Goal: Task Accomplishment & Management: Manage account settings

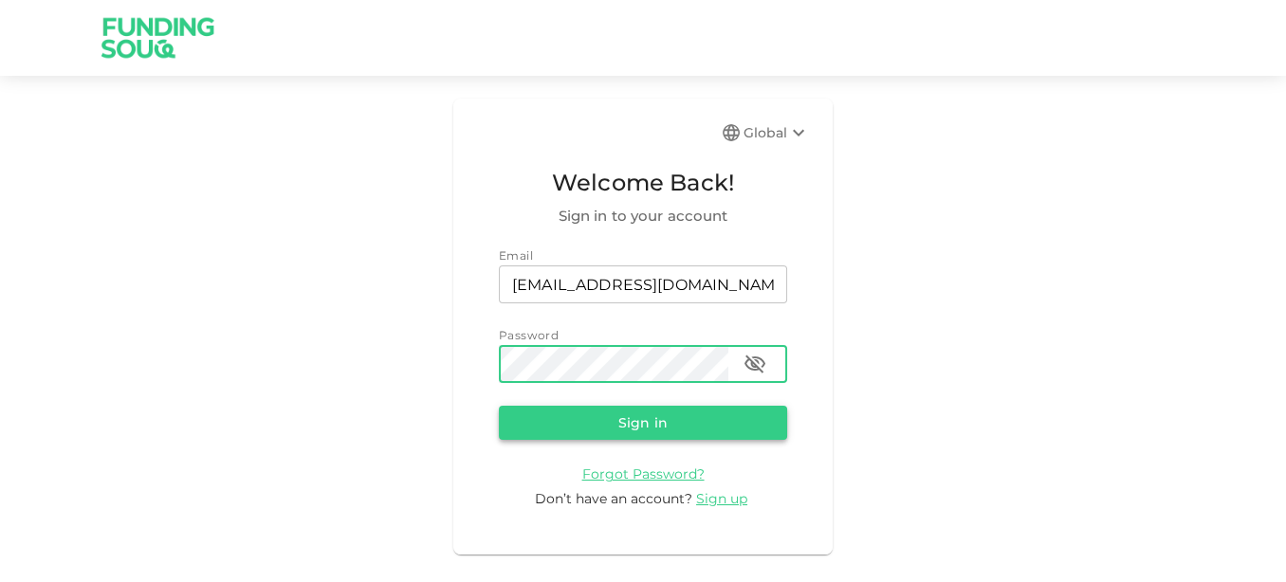
click at [641, 426] on button "Sign in" at bounding box center [643, 423] width 288 height 34
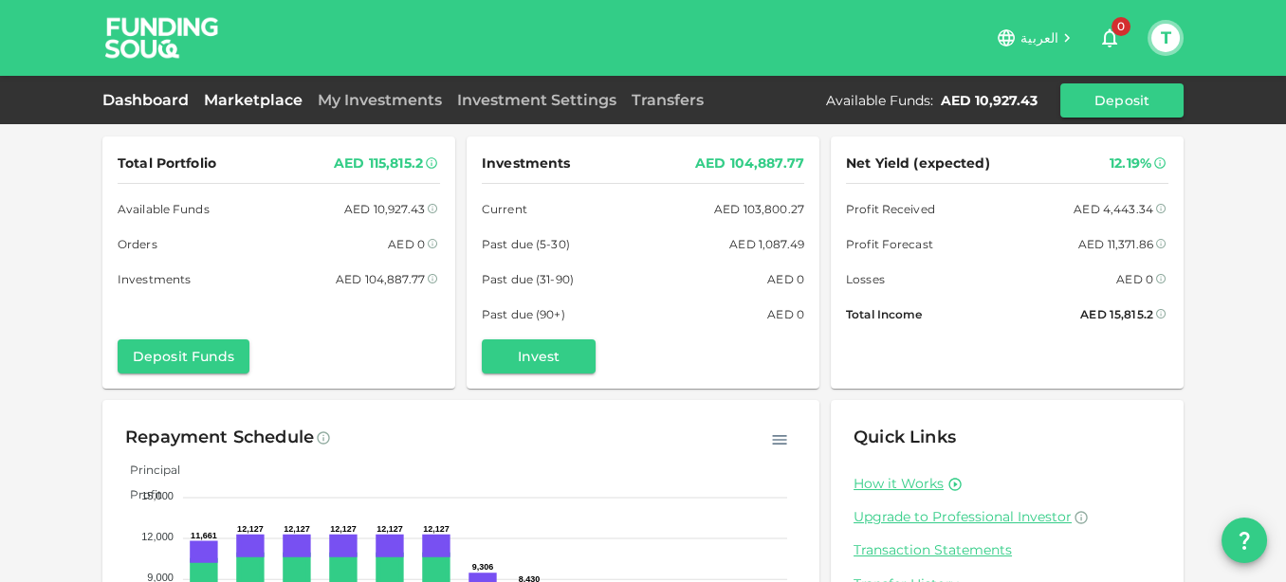
click at [259, 101] on link "Marketplace" at bounding box center [253, 100] width 114 height 18
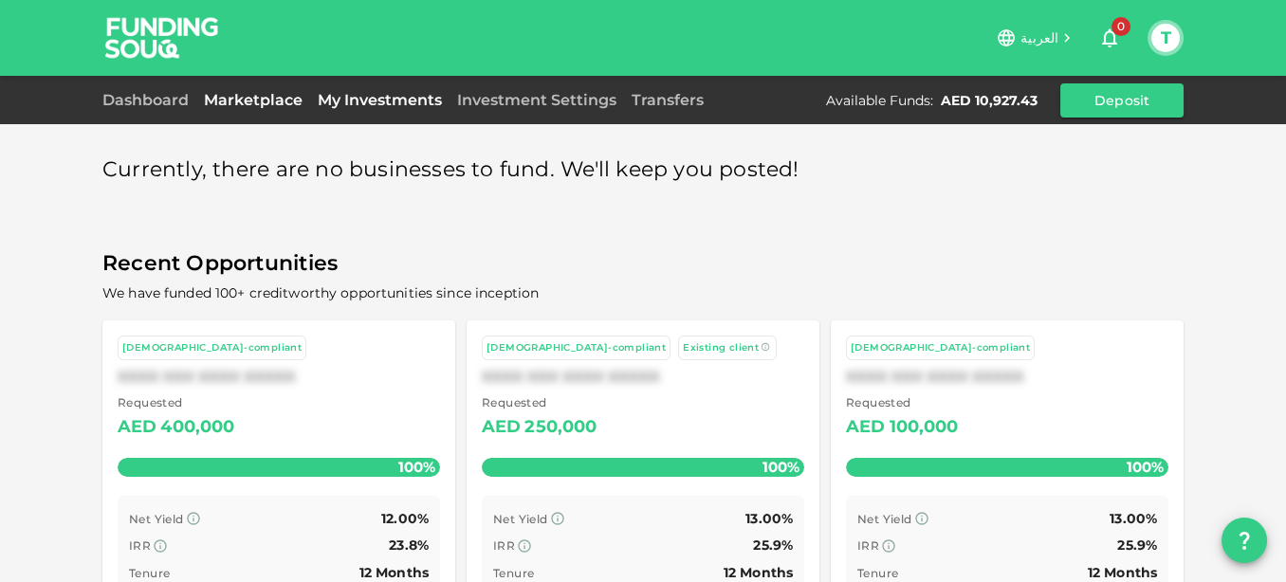
click at [361, 105] on link "My Investments" at bounding box center [379, 100] width 139 height 18
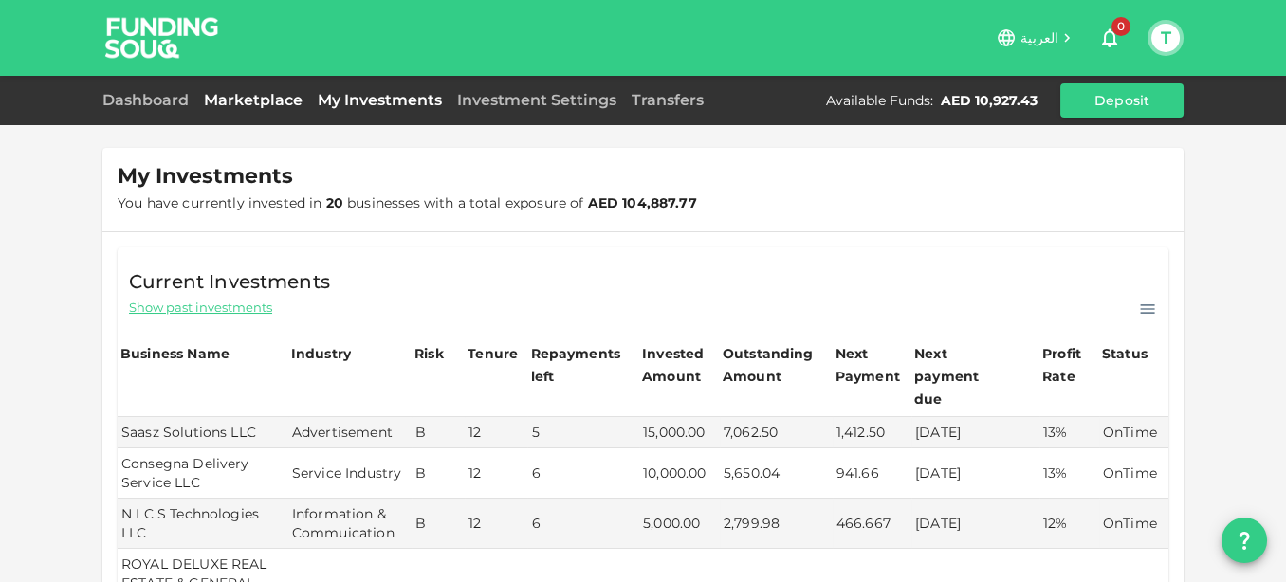
click at [255, 93] on link "Marketplace" at bounding box center [253, 100] width 114 height 18
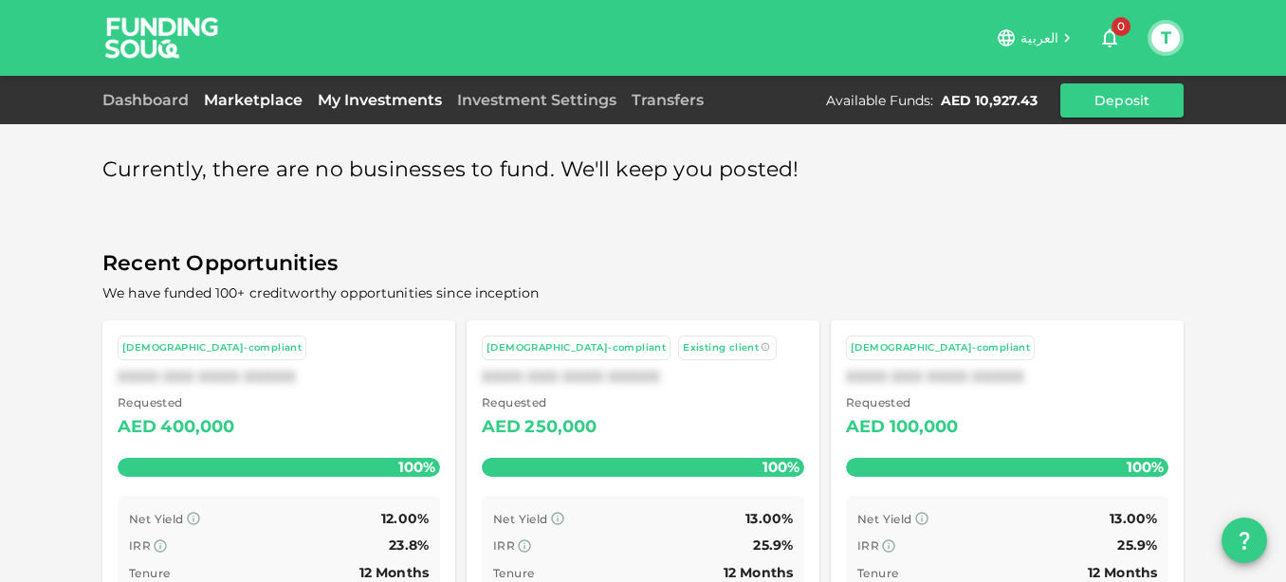
click at [336, 91] on link "My Investments" at bounding box center [379, 100] width 139 height 18
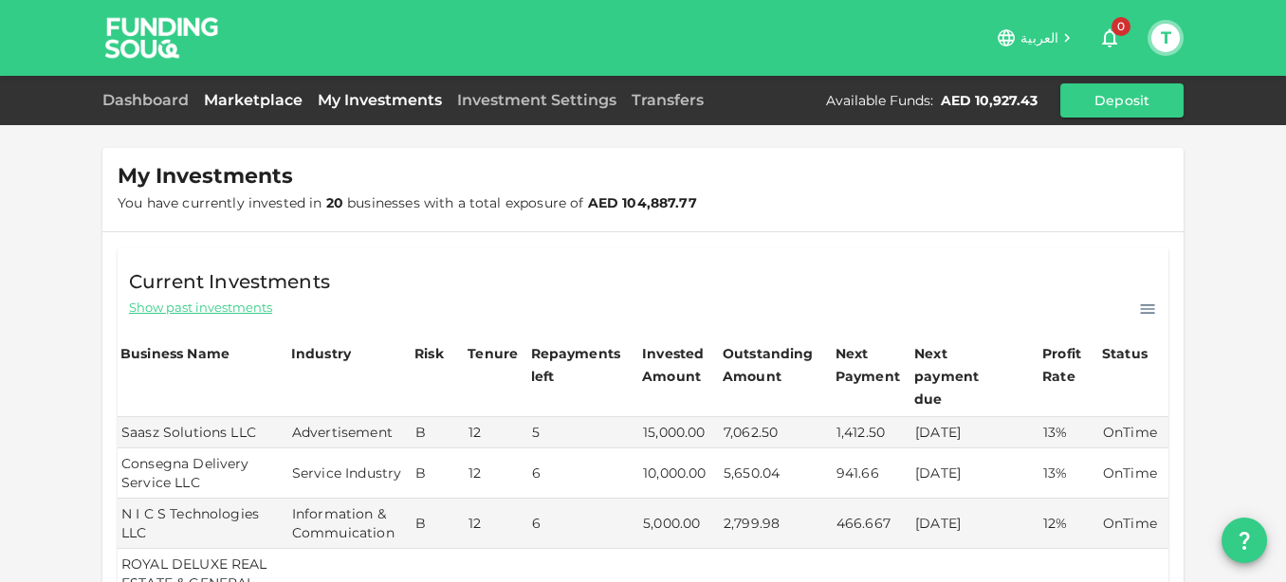
click at [254, 95] on link "Marketplace" at bounding box center [253, 100] width 114 height 18
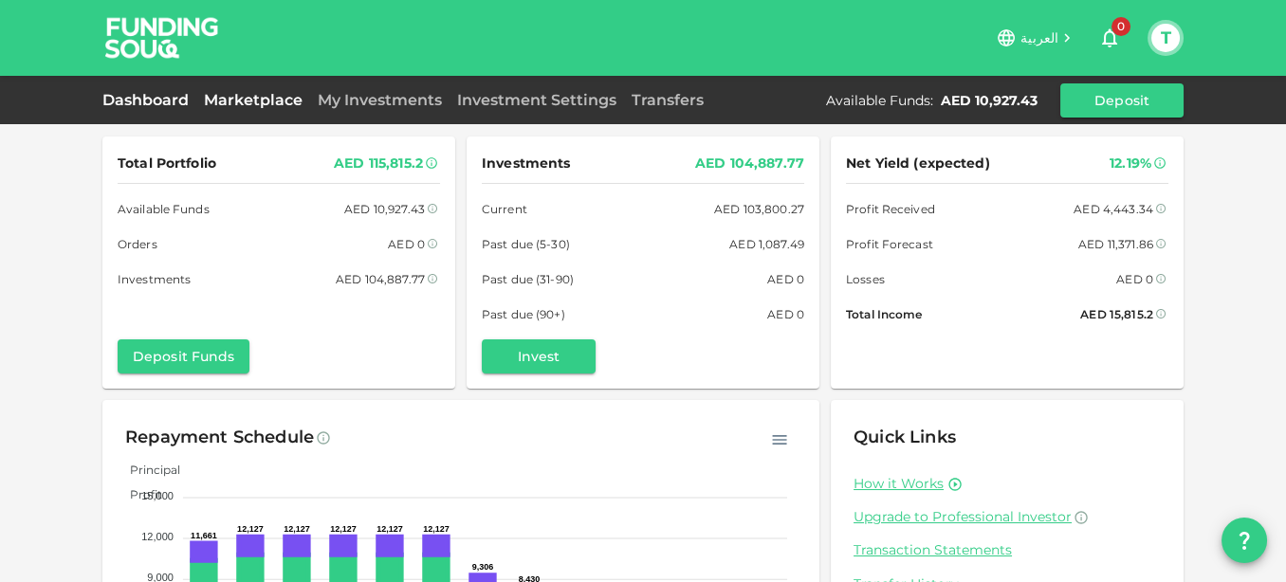
click at [254, 97] on link "Marketplace" at bounding box center [253, 100] width 114 height 18
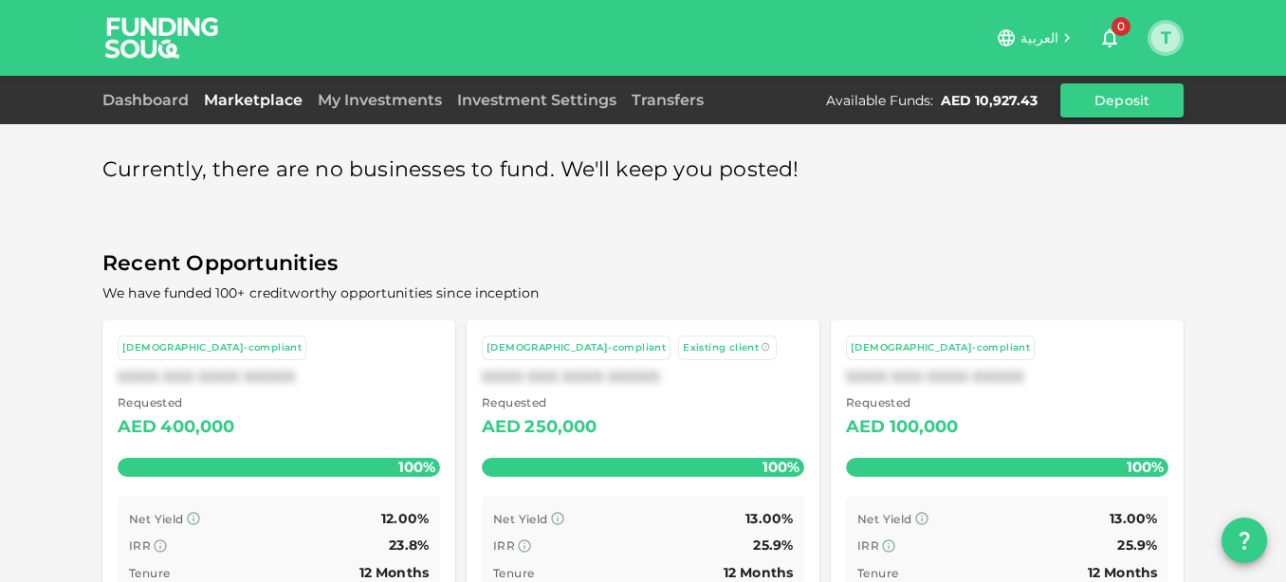
click at [1173, 41] on button "T" at bounding box center [1165, 38] width 28 height 28
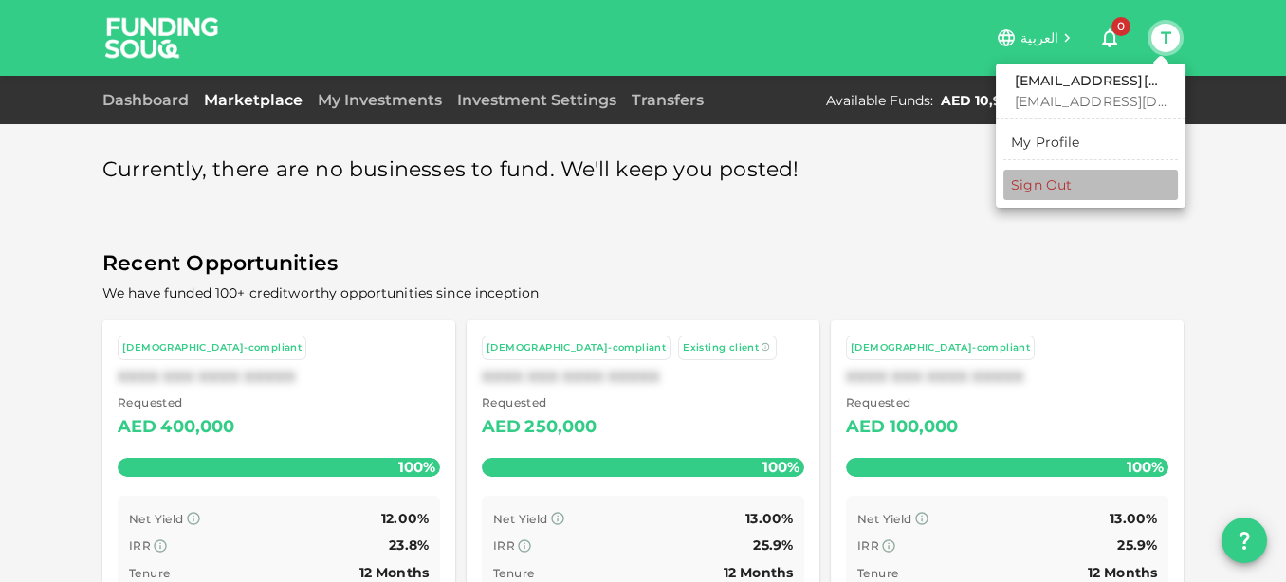
click at [1077, 175] on li "Sign Out" at bounding box center [1090, 185] width 174 height 30
